Goal: Check status: Check status

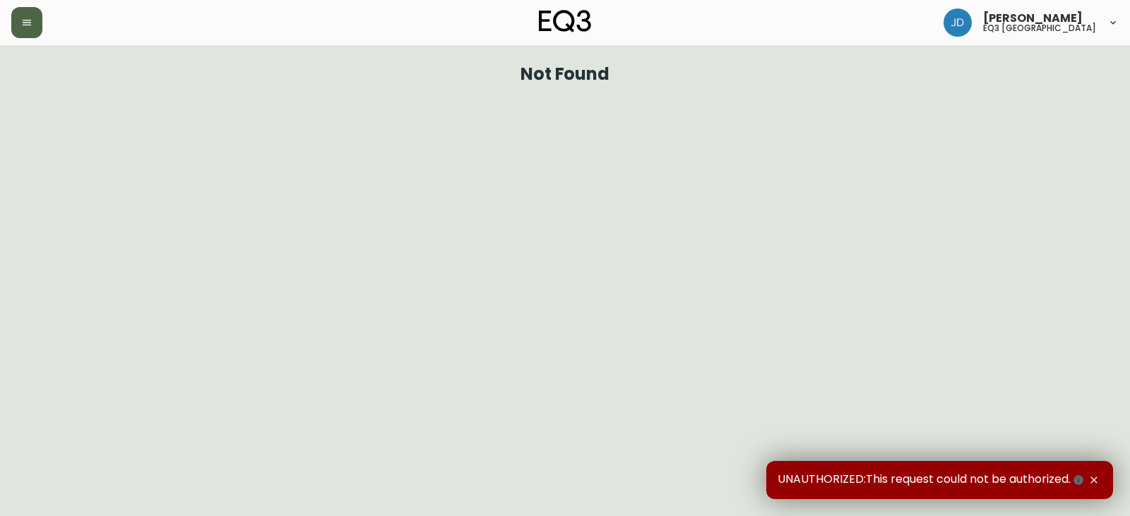
click at [30, 10] on button "button" at bounding box center [26, 22] width 31 height 31
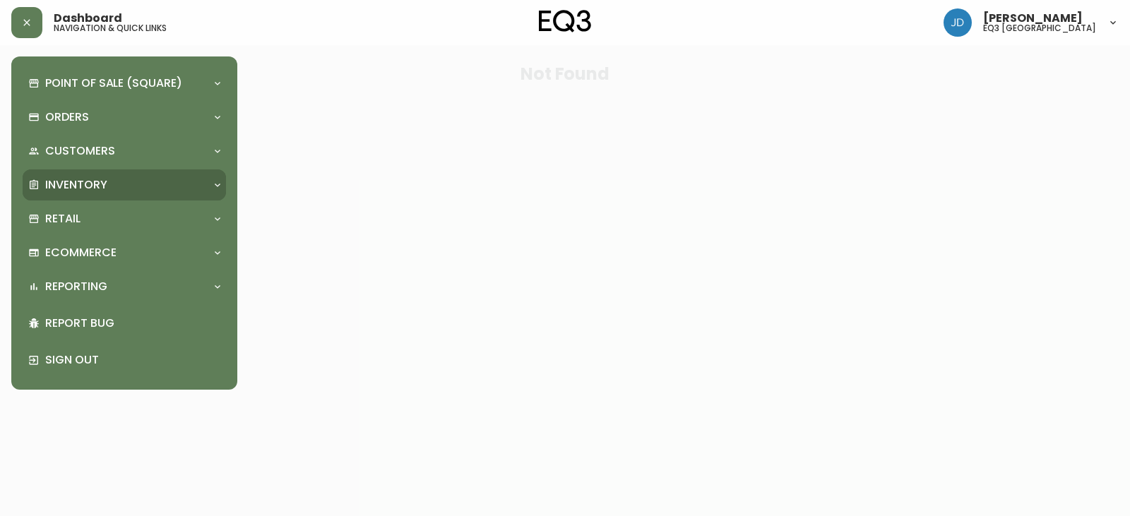
click at [119, 186] on div "Inventory" at bounding box center [117, 185] width 178 height 16
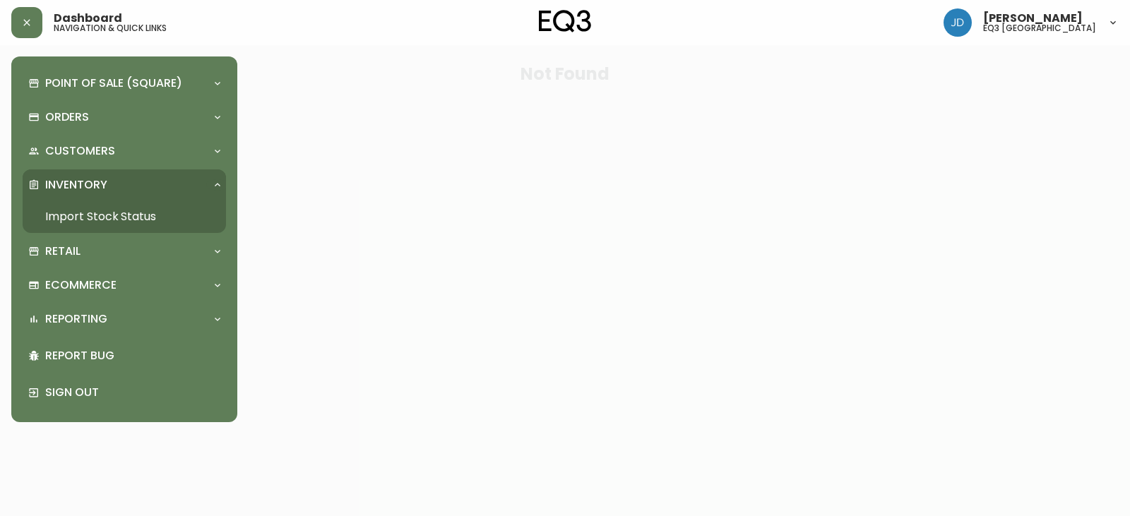
click at [105, 216] on link "Import Stock Status" at bounding box center [124, 217] width 203 height 32
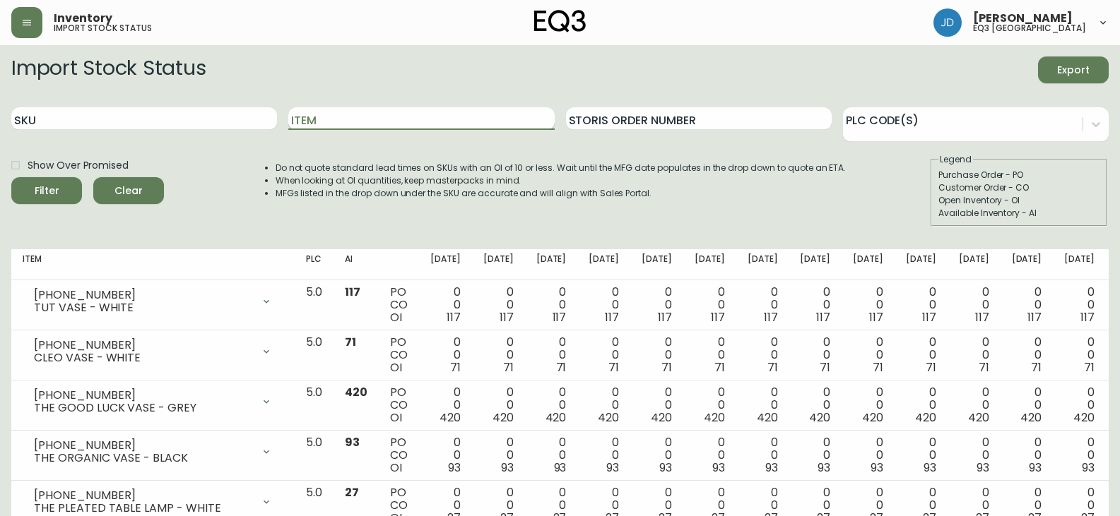
click at [335, 121] on input "Item" at bounding box center [421, 118] width 266 height 23
type input "BON"
click at [11, 177] on button "Filter" at bounding box center [46, 190] width 71 height 27
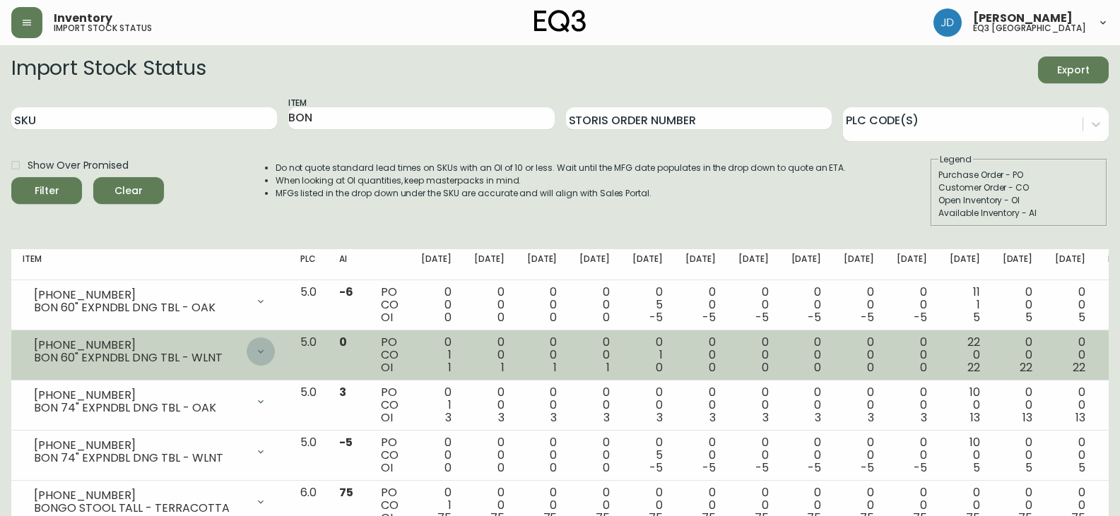
click at [266, 351] on icon at bounding box center [260, 351] width 11 height 11
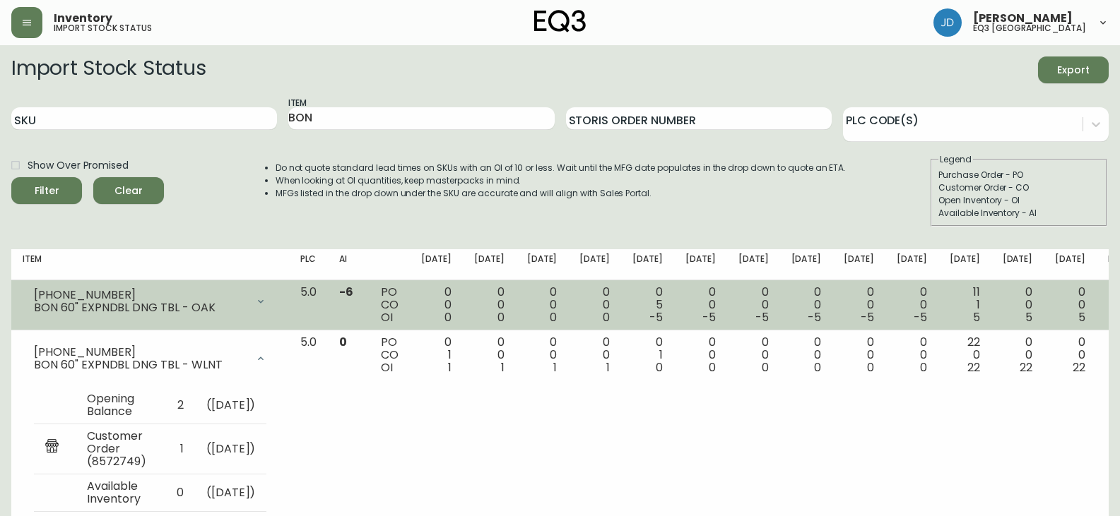
click at [266, 298] on icon at bounding box center [260, 301] width 11 height 11
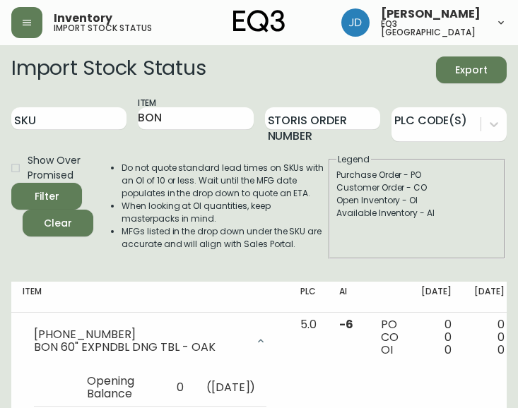
scroll to position [663, 0]
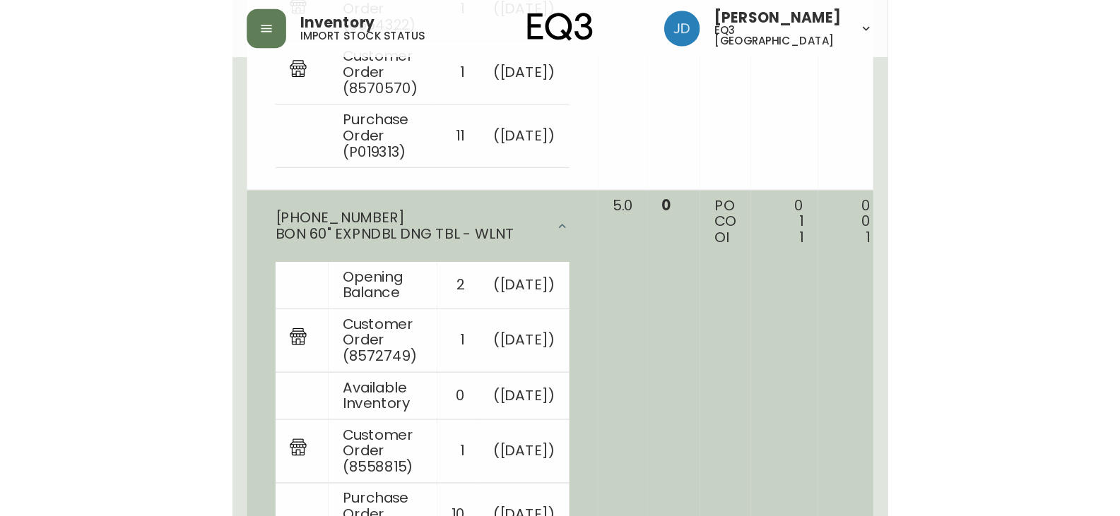
scroll to position [629, 0]
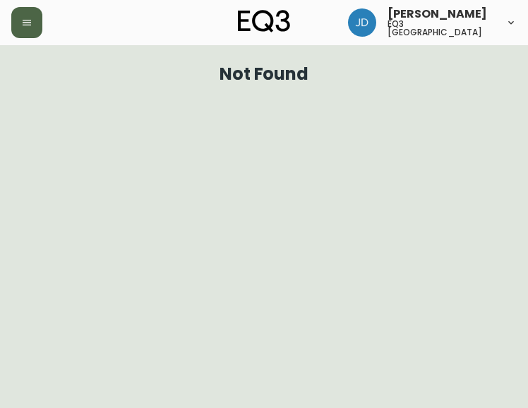
click at [18, 34] on button "button" at bounding box center [26, 22] width 31 height 31
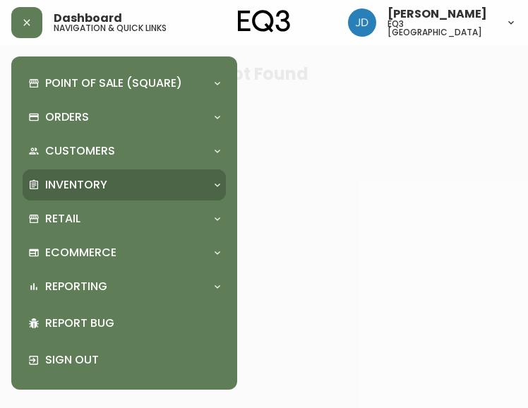
click at [53, 190] on p "Inventory" at bounding box center [76, 185] width 62 height 16
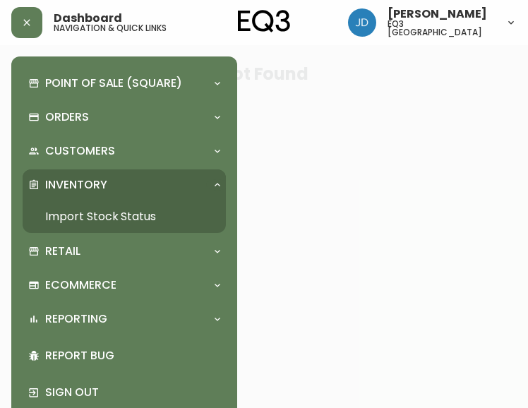
click at [66, 208] on link "Import Stock Status" at bounding box center [124, 217] width 203 height 32
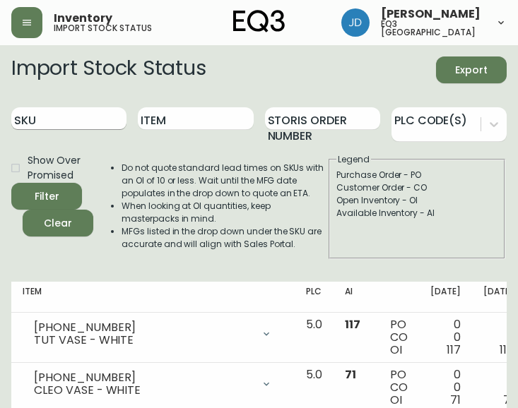
click at [73, 121] on input "SKU" at bounding box center [68, 118] width 115 height 23
click at [68, 122] on input "SKU" at bounding box center [68, 118] width 115 height 23
paste input "3020-425-4"
drag, startPoint x: 67, startPoint y: 123, endPoint x: 81, endPoint y: 131, distance: 15.5
click at [79, 135] on div "SKU 3020-425-4" at bounding box center [68, 119] width 115 height 46
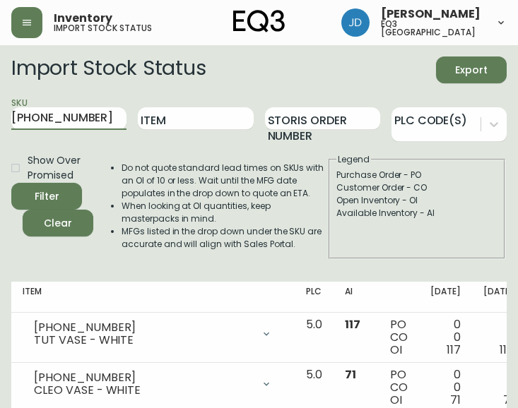
type input "3020-425-4"
click at [54, 198] on div "Filter" at bounding box center [47, 197] width 25 height 18
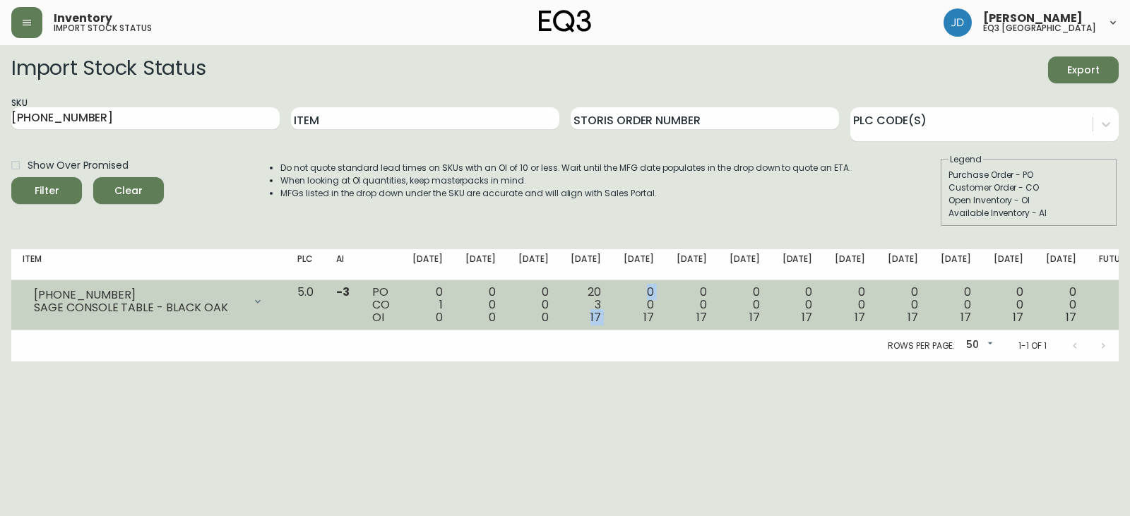
drag, startPoint x: 614, startPoint y: 316, endPoint x: 637, endPoint y: 306, distance: 25.0
click at [528, 306] on tr "3020-425-4 SAGE CONSOLE TABLE - BLACK OAK Opening Balance 1 ( Sep 12, 2025 ) Cu…" at bounding box center [575, 305] width 1129 height 50
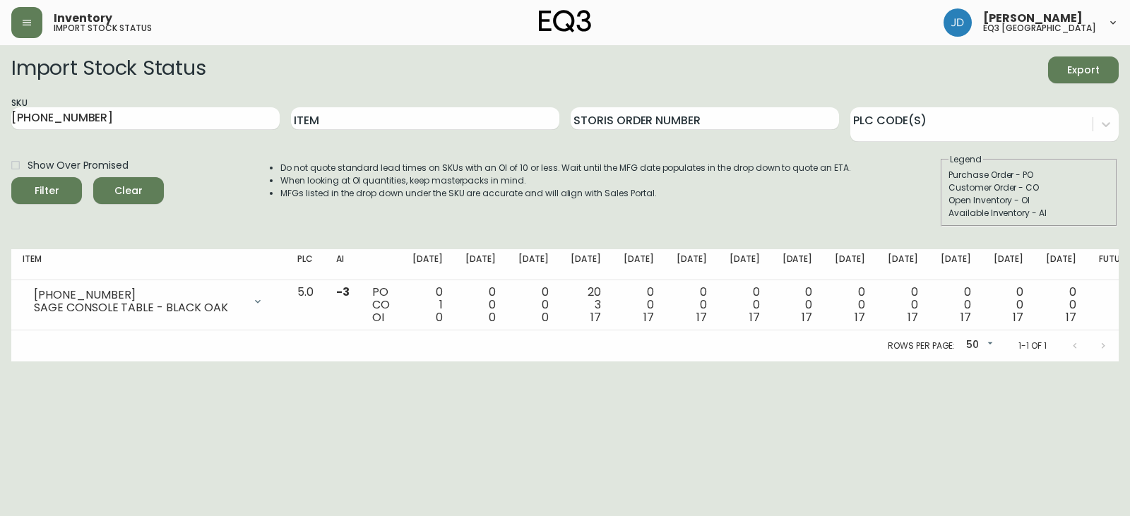
drag, startPoint x: 621, startPoint y: 334, endPoint x: 404, endPoint y: 449, distance: 245.2
click at [469, 362] on html "Inventory import stock status John DaSilva eq3 winnipeg Import Stock Status Exp…" at bounding box center [565, 181] width 1130 height 362
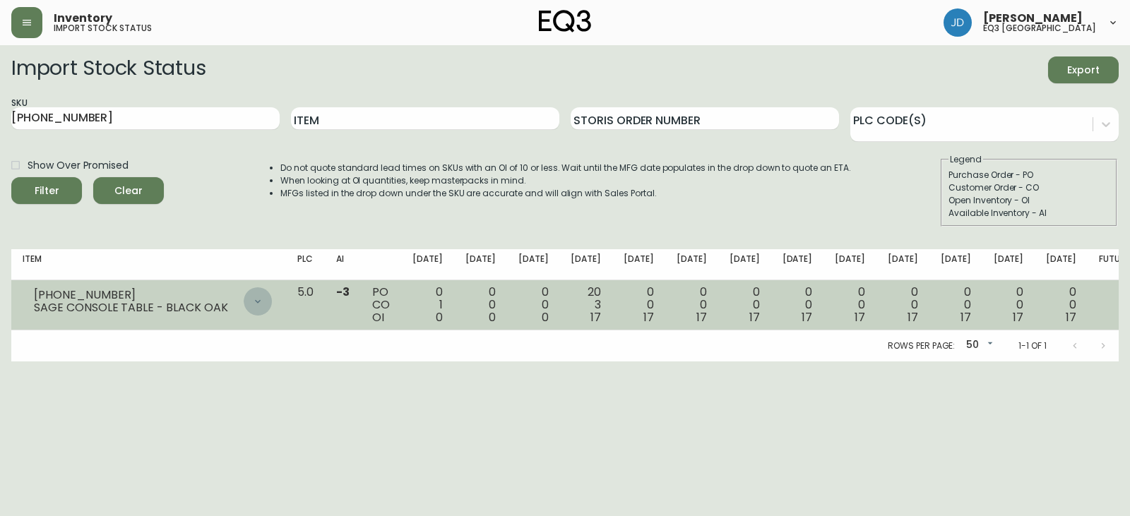
click at [263, 302] on icon at bounding box center [257, 301] width 11 height 11
